Goal: Task Accomplishment & Management: Use online tool/utility

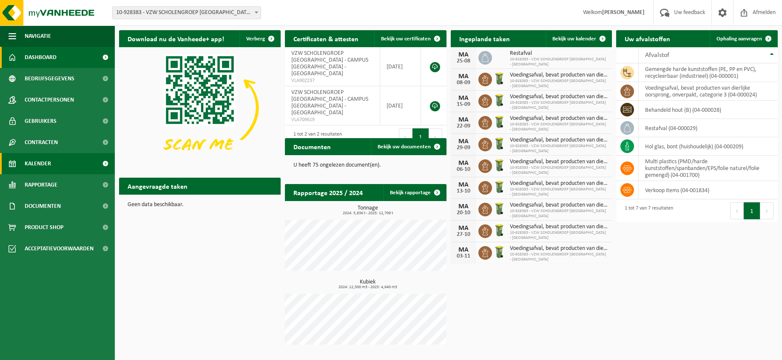
click at [42, 165] on span "Kalender" at bounding box center [38, 163] width 26 height 21
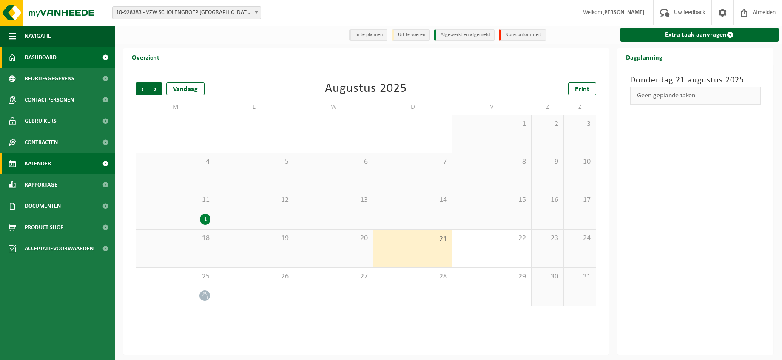
click at [48, 60] on span "Dashboard" at bounding box center [41, 57] width 32 height 21
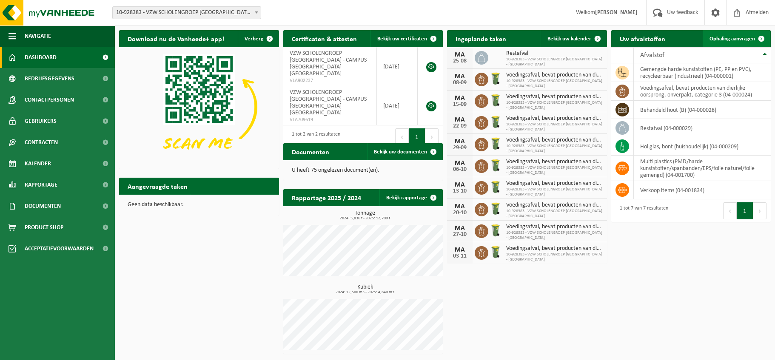
click at [727, 39] on span "Ophaling aanvragen" at bounding box center [733, 39] width 46 height 6
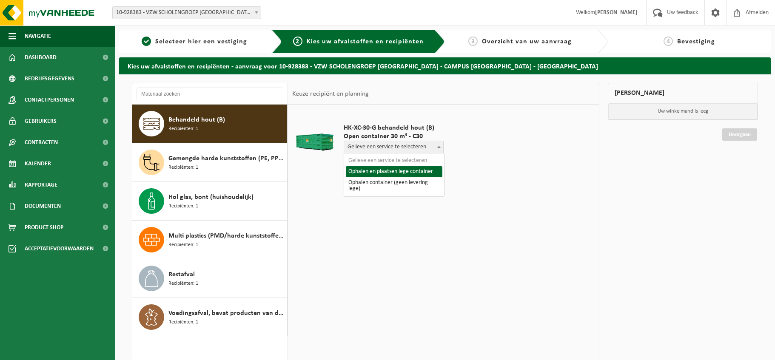
click at [441, 147] on b at bounding box center [438, 147] width 3 height 2
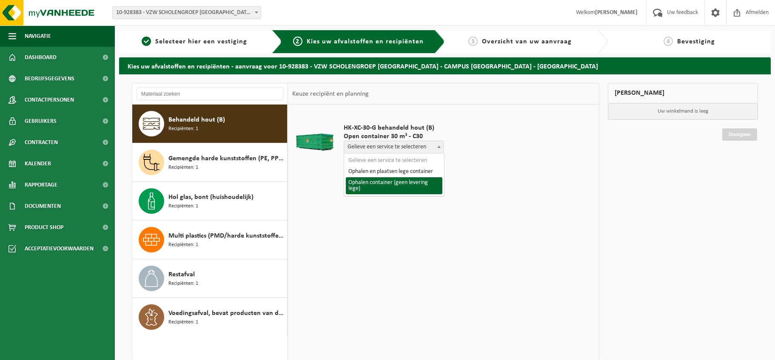
select select "P2PL-VEL-098091_HK-XC-30-GN-00_04-000028_72"
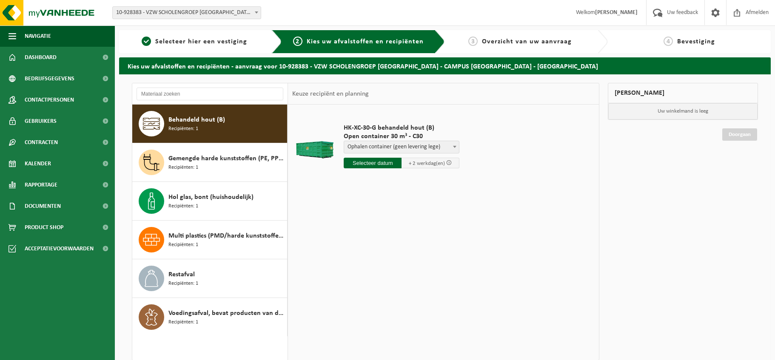
click at [392, 164] on input "text" at bounding box center [373, 163] width 58 height 11
click at [382, 265] on div "27" at bounding box center [381, 266] width 15 height 14
type input "Van 2025-08-27"
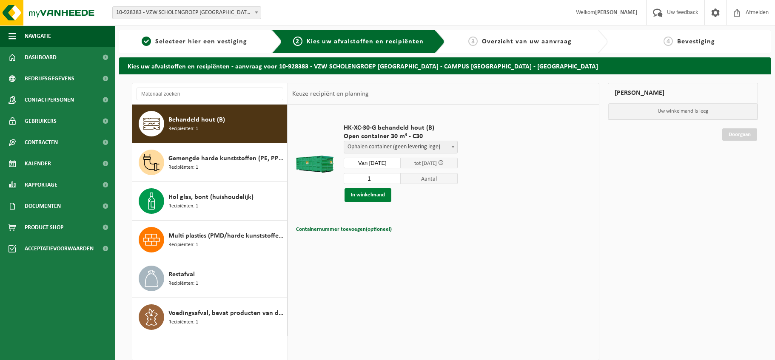
click at [376, 195] on button "In winkelmand" at bounding box center [368, 195] width 47 height 14
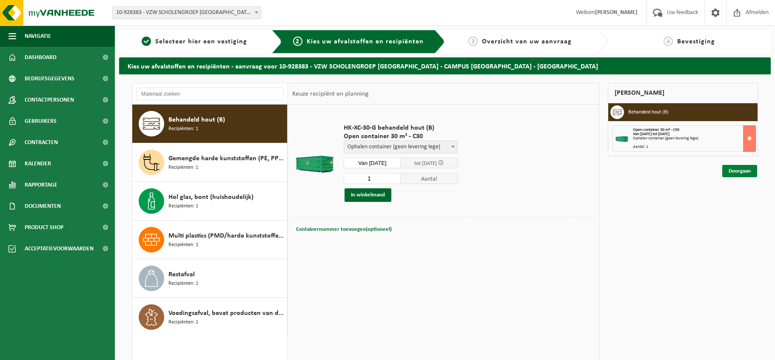
click at [740, 172] on link "Doorgaan" at bounding box center [739, 171] width 35 height 12
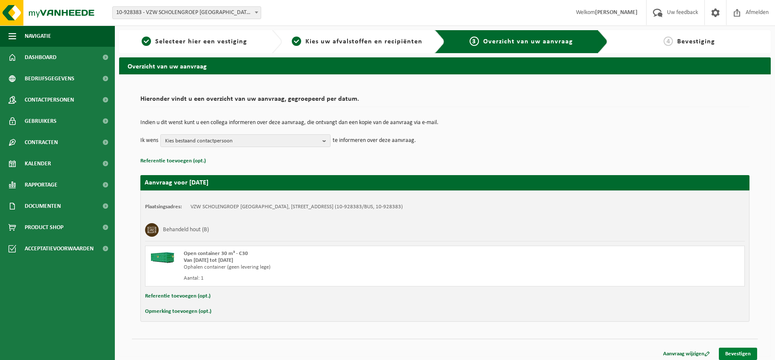
click at [744, 355] on link "Bevestigen" at bounding box center [738, 354] width 38 height 12
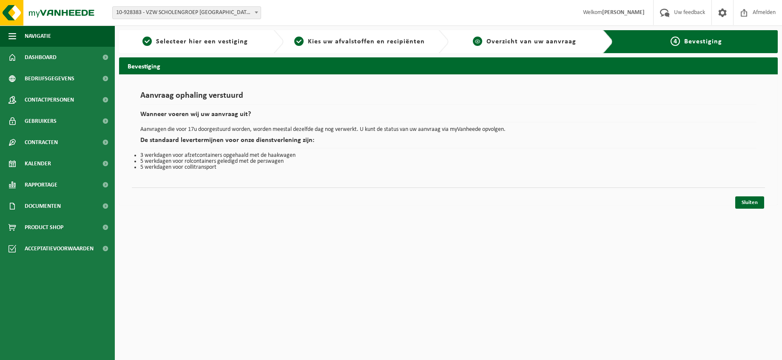
click at [537, 41] on span "Overzicht van uw aanvraag" at bounding box center [532, 41] width 90 height 7
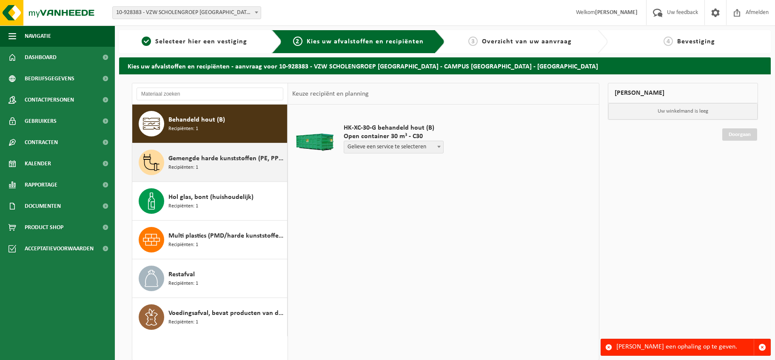
click at [194, 163] on span "Gemengde harde kunststoffen (PE, PP en PVC), recycleerbaar (industrieel)" at bounding box center [226, 159] width 117 height 10
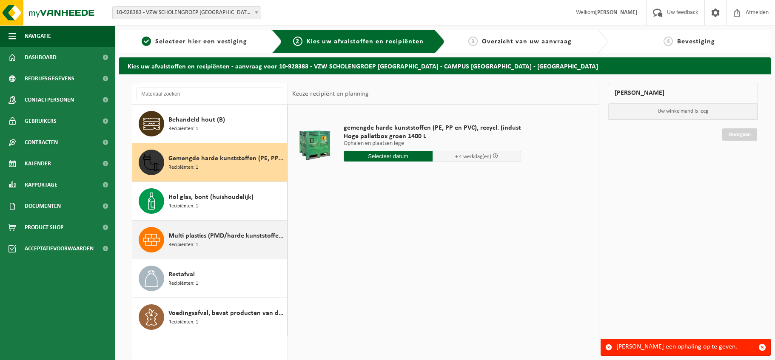
click at [202, 249] on div "Multi plastics (PMD/harde kunststoffen/spanbanden/EPS/folie naturel/folie gemen…" at bounding box center [226, 240] width 117 height 26
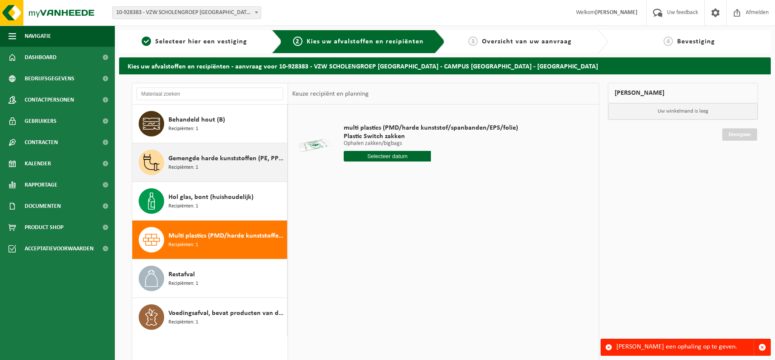
click at [210, 159] on span "Gemengde harde kunststoffen (PE, PP en PVC), recycleerbaar (industrieel)" at bounding box center [226, 159] width 117 height 10
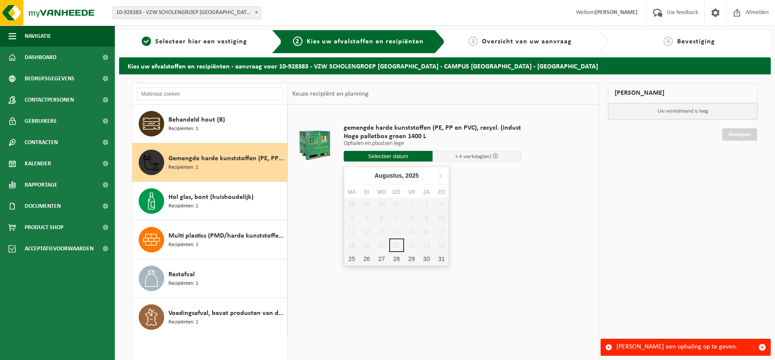
click at [388, 157] on input "text" at bounding box center [388, 156] width 89 height 11
click at [351, 260] on div "25" at bounding box center [351, 259] width 15 height 14
type input "Van 2025-08-25"
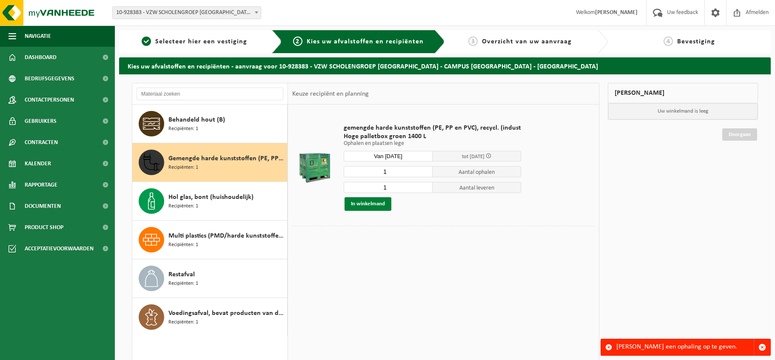
click at [368, 205] on button "In winkelmand" at bounding box center [368, 204] width 47 height 14
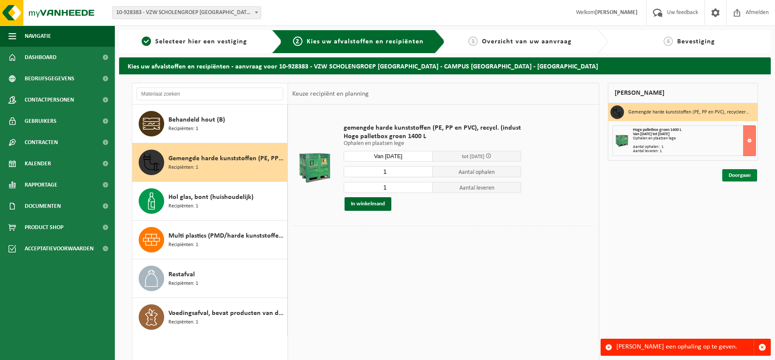
click at [739, 174] on link "Doorgaan" at bounding box center [739, 175] width 35 height 12
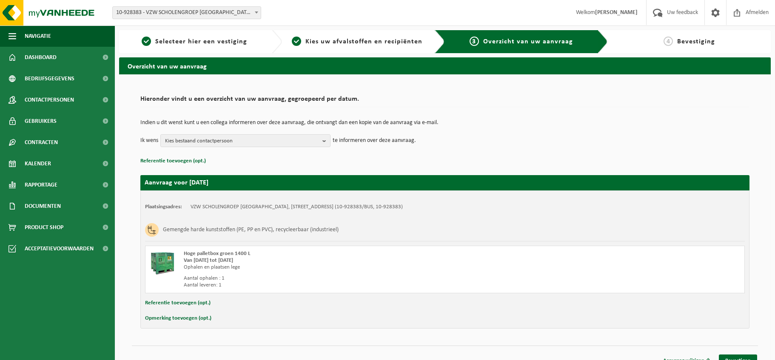
scroll to position [11, 0]
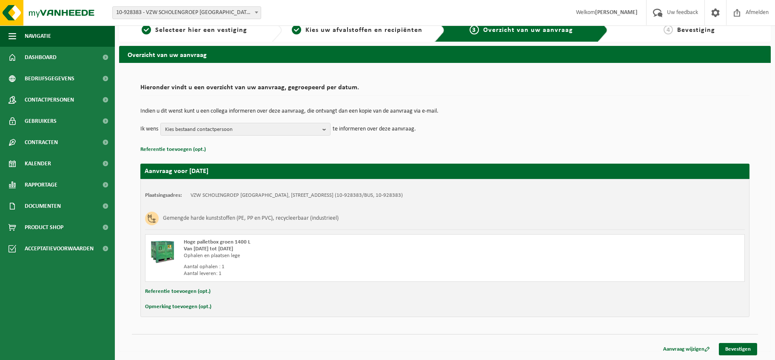
click at [217, 308] on div "Opmerking toevoegen (opt.)" at bounding box center [445, 307] width 600 height 11
click at [192, 309] on button "Opmerking toevoegen (opt.)" at bounding box center [178, 307] width 66 height 11
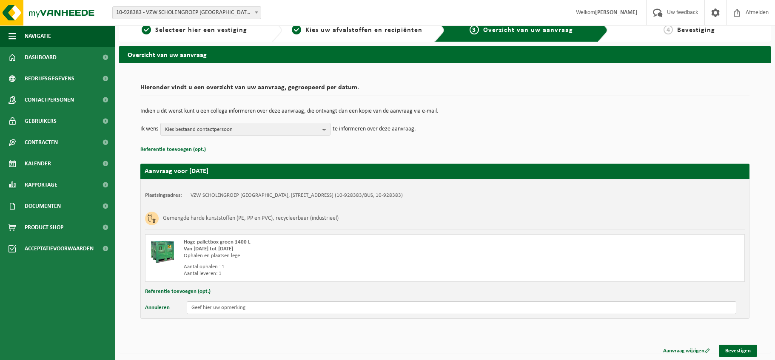
click at [210, 309] on input "text" at bounding box center [462, 308] width 550 height 13
type input "geen nieuwe te plaatsen"
click at [737, 349] on link "Bevestigen" at bounding box center [738, 351] width 38 height 12
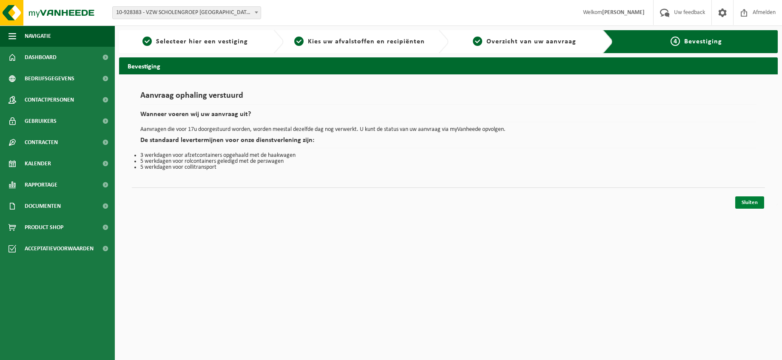
click at [752, 203] on link "Sluiten" at bounding box center [750, 203] width 29 height 12
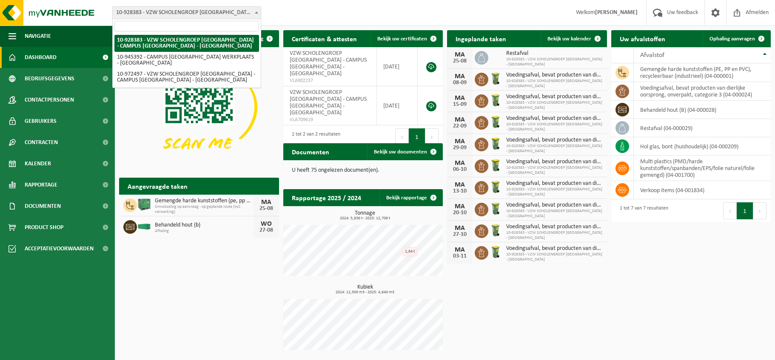
click at [258, 12] on span at bounding box center [256, 12] width 9 height 11
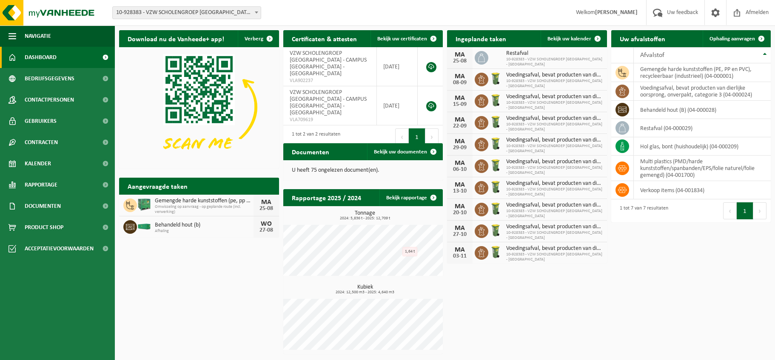
click at [258, 12] on span at bounding box center [256, 12] width 9 height 11
